Goal: Task Accomplishment & Management: Manage account settings

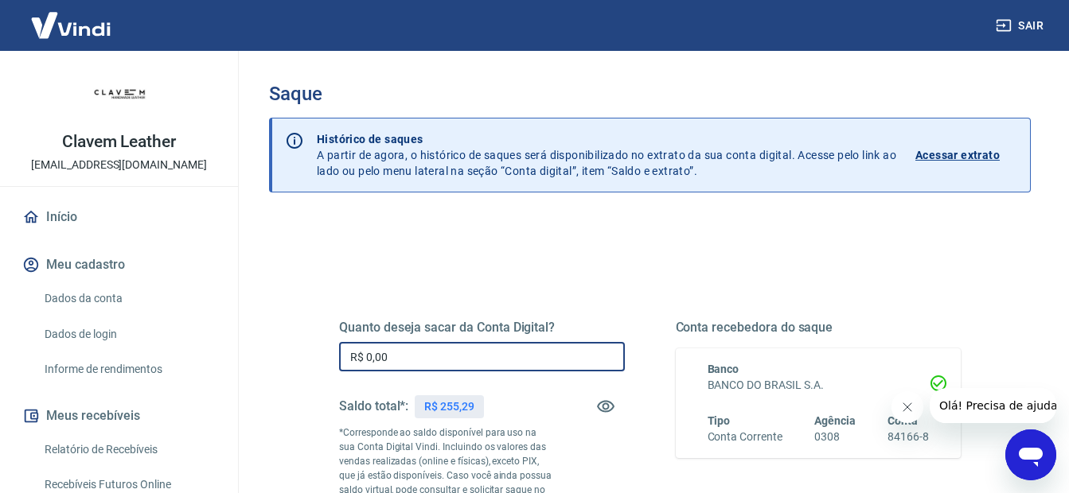
click at [485, 359] on input "R$ 0,00" at bounding box center [482, 356] width 286 height 29
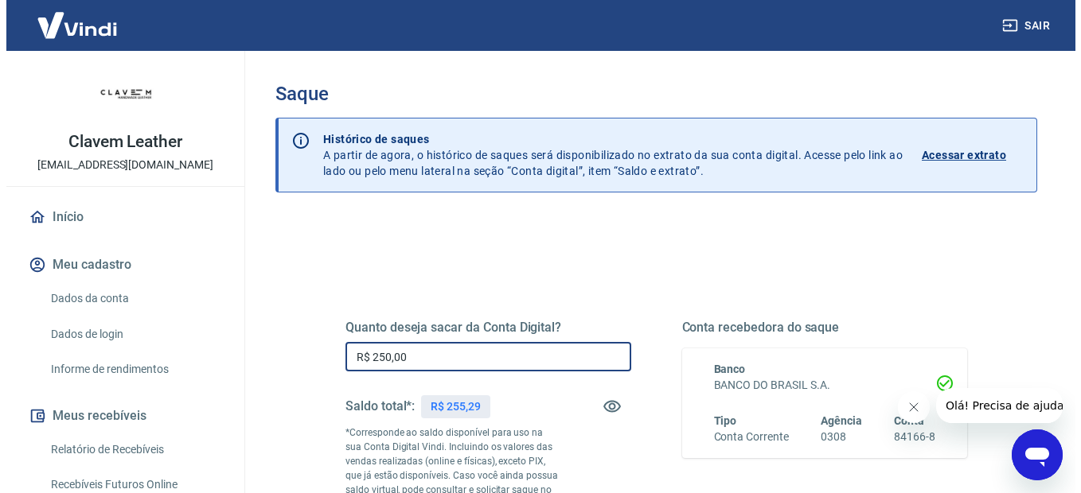
scroll to position [239, 0]
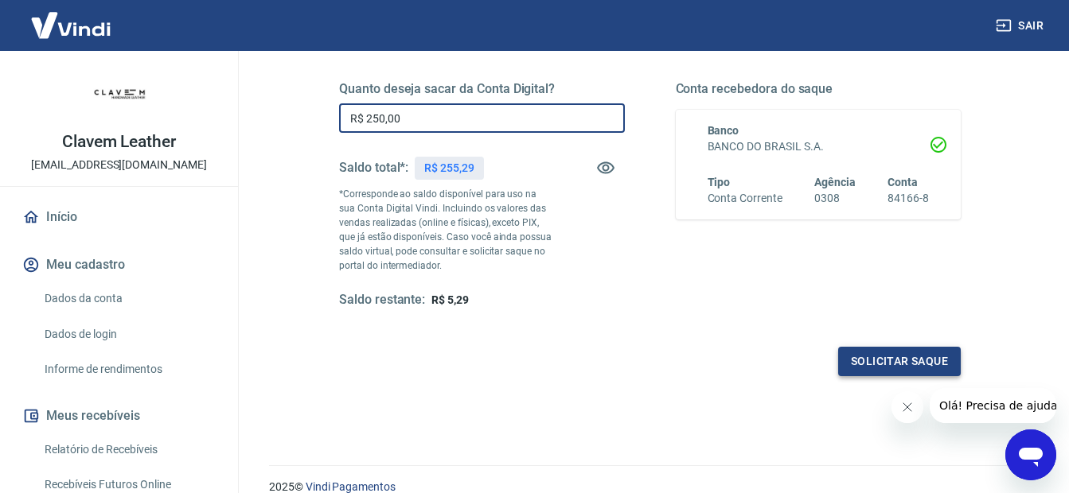
type input "R$ 250,00"
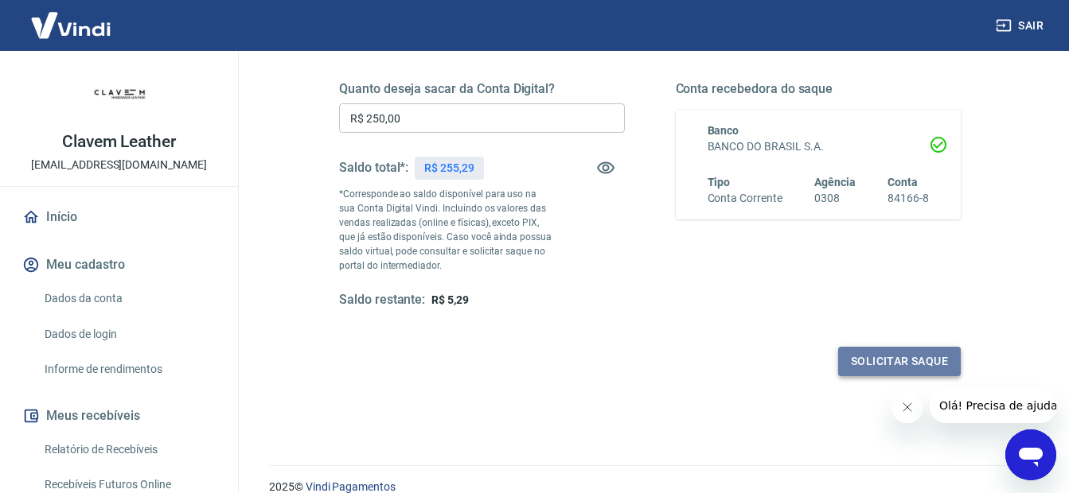
click at [888, 362] on button "Solicitar saque" at bounding box center [899, 361] width 123 height 29
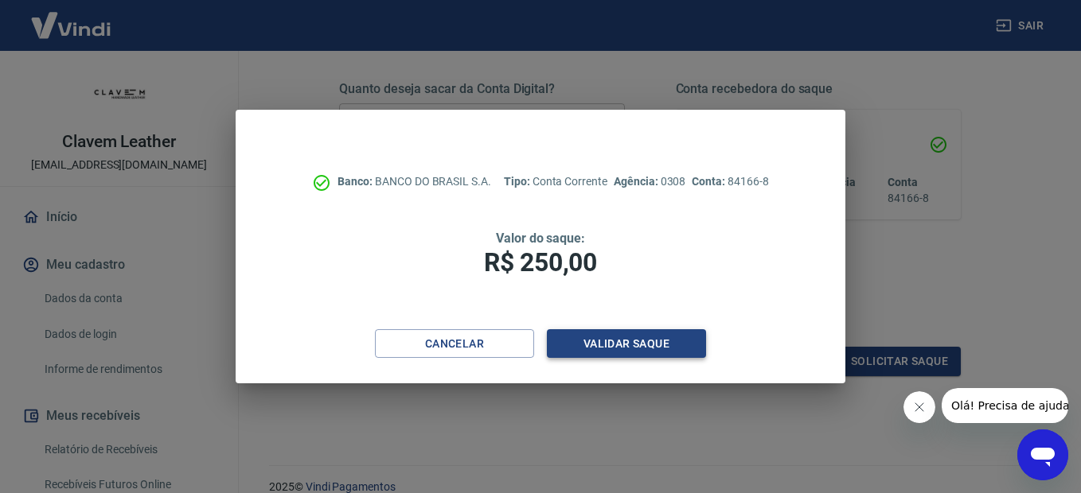
click at [686, 337] on button "Validar saque" at bounding box center [626, 343] width 159 height 29
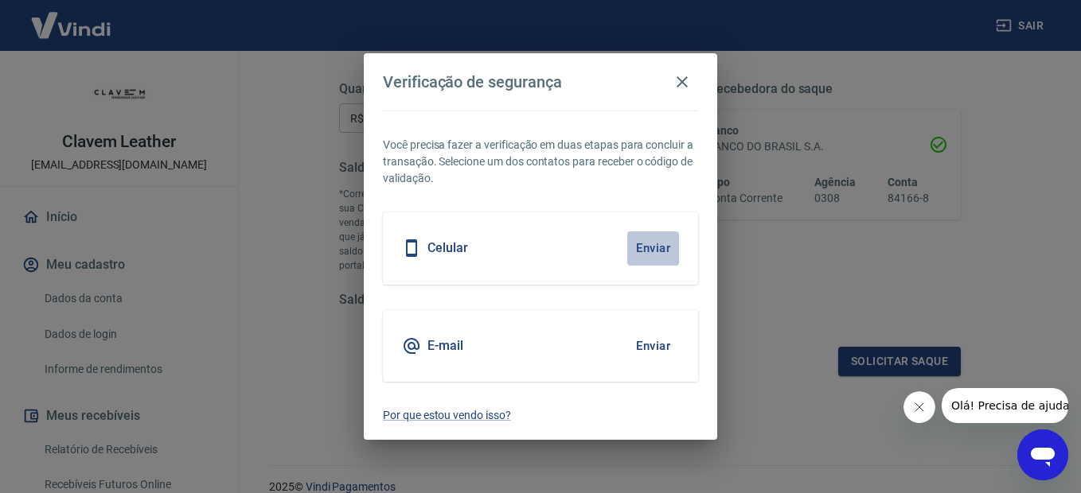
click at [649, 245] on button "Enviar" at bounding box center [653, 248] width 52 height 33
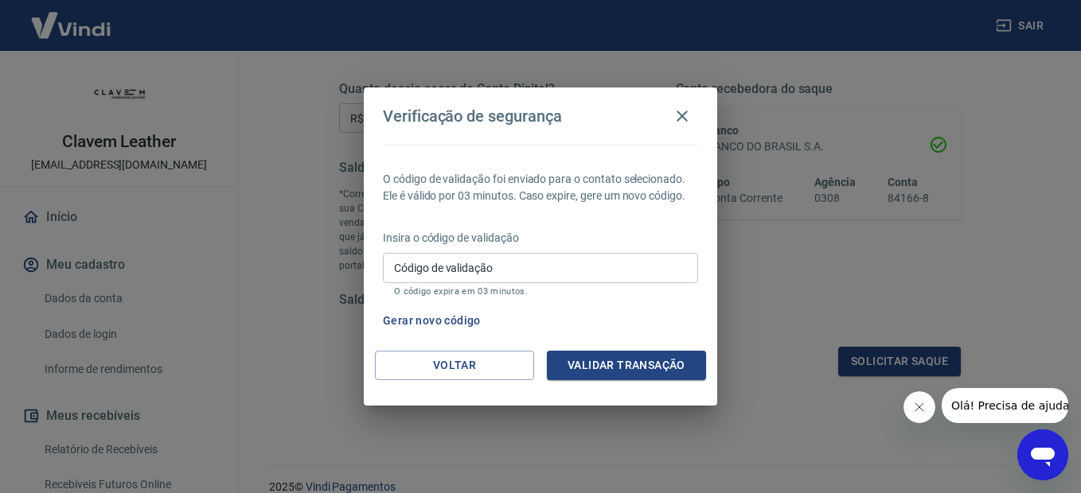
click at [654, 263] on input "Código de validação" at bounding box center [540, 267] width 315 height 29
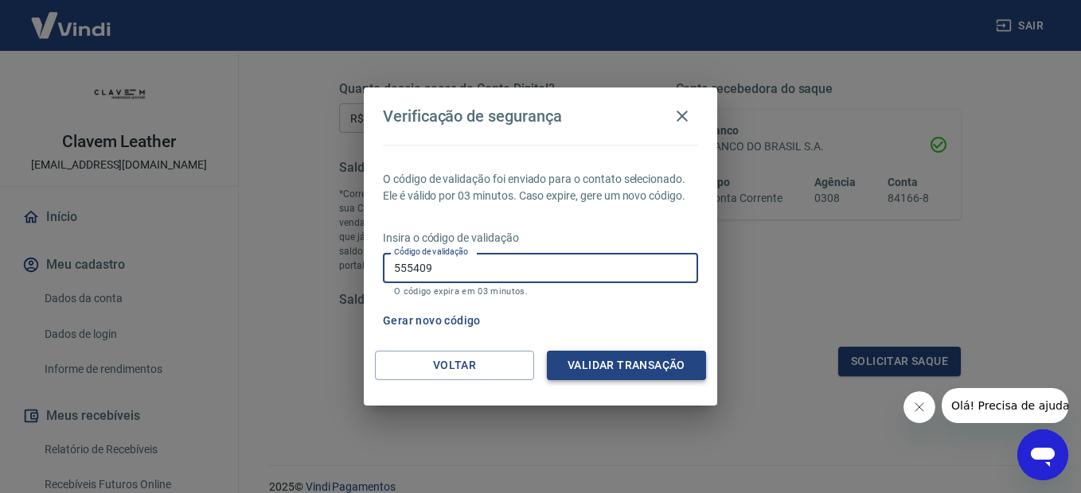
type input "555409"
click at [645, 357] on button "Validar transação" at bounding box center [626, 365] width 159 height 29
